Goal: Navigation & Orientation: Understand site structure

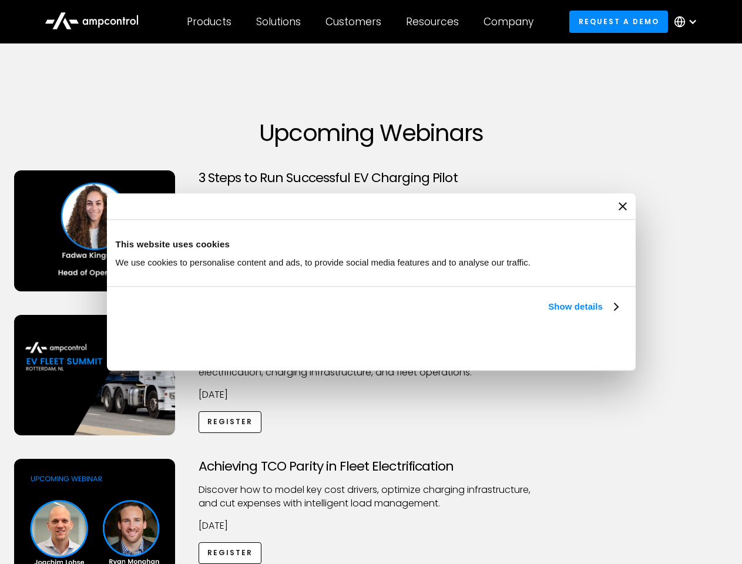
click at [548, 314] on link "Show details" at bounding box center [582, 307] width 69 height 14
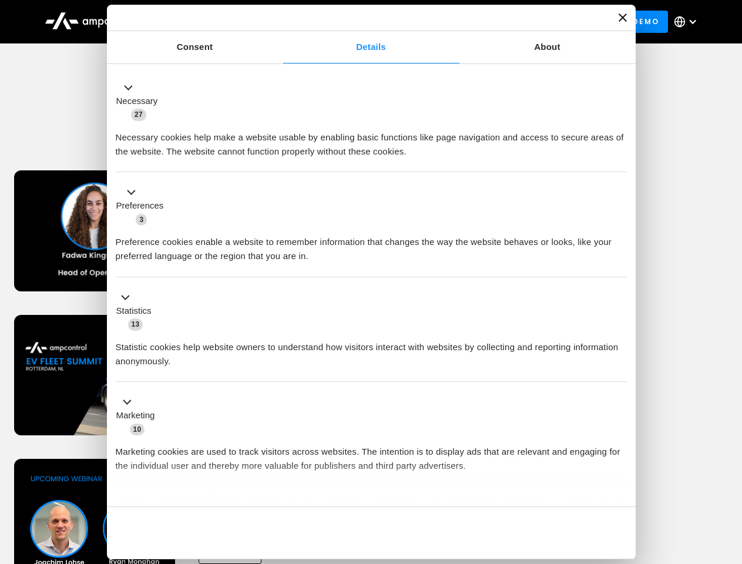
click at [619, 159] on div "Necessary cookies help make a website usable by enabling basic functions like p…" at bounding box center [371, 140] width 511 height 37
click at [729, 474] on div "Achieving TCO Parity in Fleet Electrification Discover how to model key cost dr…" at bounding box center [371, 551] width 738 height 185
click at [361, 22] on div "Customers" at bounding box center [354, 21] width 56 height 13
click at [209, 22] on div "Products" at bounding box center [209, 21] width 45 height 13
click at [279, 22] on div "Solutions" at bounding box center [278, 21] width 45 height 13
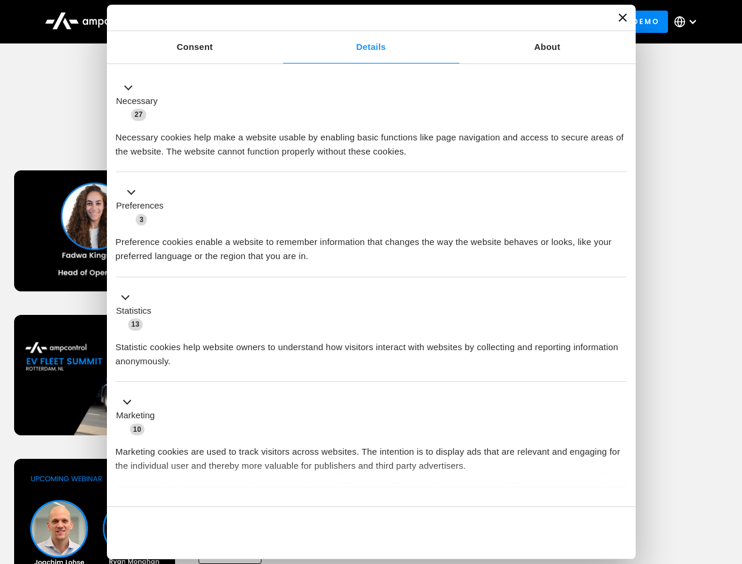
click at [356, 22] on div "Customers" at bounding box center [354, 21] width 56 height 13
click at [435, 22] on div "Resources" at bounding box center [432, 21] width 53 height 13
click at [512, 22] on div "Company" at bounding box center [509, 21] width 50 height 13
click at [689, 22] on div at bounding box center [692, 21] width 9 height 9
